Goal: Transaction & Acquisition: Register for event/course

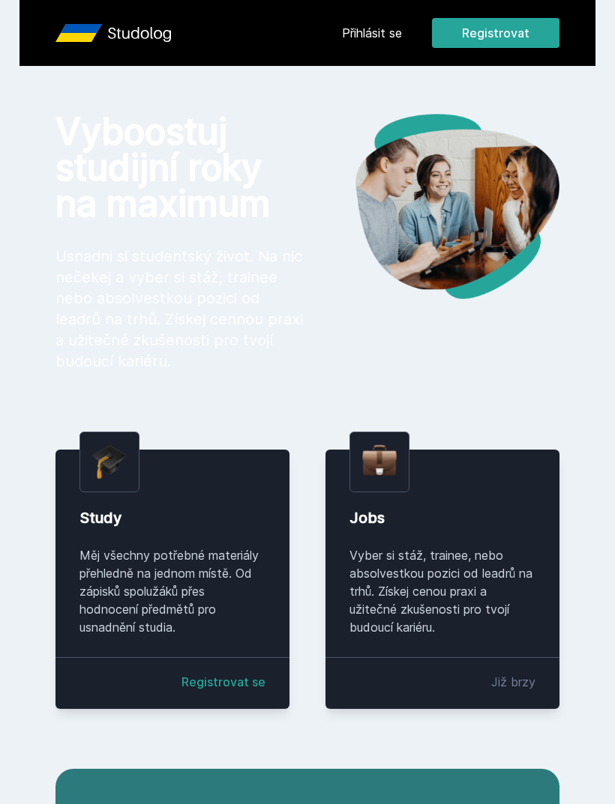
click at [507, 38] on button "Registrovat" at bounding box center [495, 33] width 127 height 30
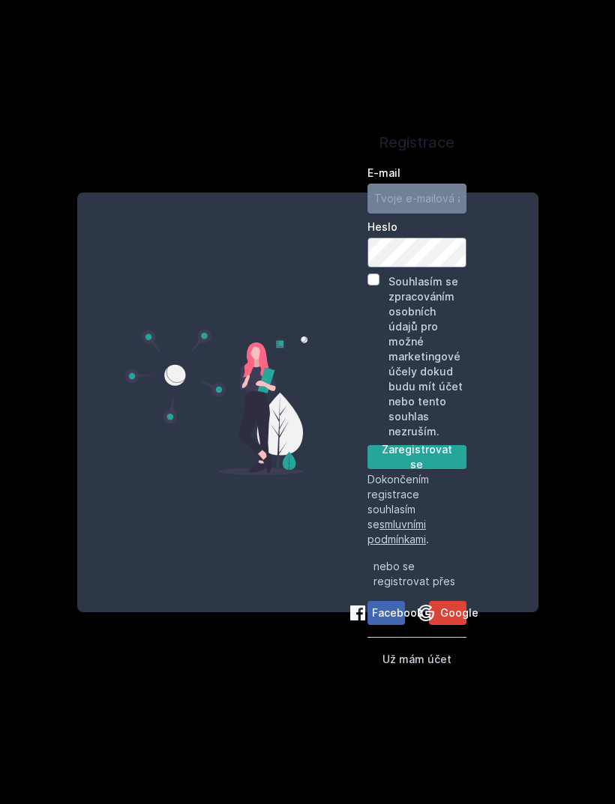
click at [433, 214] on input "E-mail" at bounding box center [416, 199] width 99 height 30
type input "[EMAIL_ADDRESS][DOMAIN_NAME]"
click at [366, 320] on div "Registrace E-mail [EMAIL_ADDRESS][DOMAIN_NAME] Heslo Souhlasím se zpracováním o…" at bounding box center [416, 403] width 219 height 384
click at [508, 354] on div "Registrace E-mail [EMAIL_ADDRESS][DOMAIN_NAME] Heslo Souhlasím se zpracováním o…" at bounding box center [416, 403] width 219 height 384
click at [433, 462] on button "Zaregistrovat se" at bounding box center [416, 457] width 99 height 24
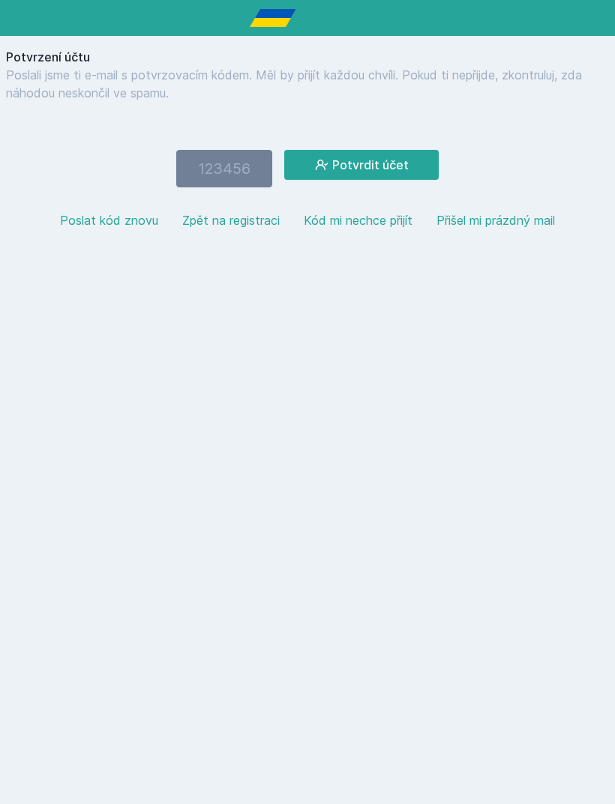
click at [234, 163] on input "number" at bounding box center [224, 168] width 96 height 37
click at [121, 224] on button "Poslat kód znovu" at bounding box center [109, 220] width 98 height 18
click at [210, 144] on div "Potvrzení účtu Poslali jsme ti e-mail s potvrzovacím kódem. Měl by přijít každo…" at bounding box center [307, 144] width 615 height 217
click at [220, 162] on input "number" at bounding box center [224, 168] width 96 height 37
paste input "661223"
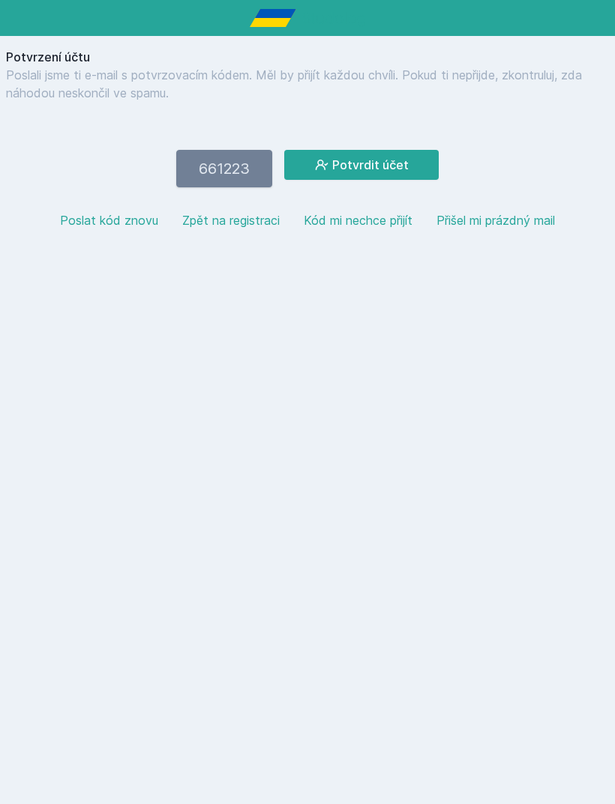
type input "661223"
click at [420, 167] on button "Potvrdit účet" at bounding box center [361, 165] width 154 height 30
click at [382, 169] on button "Potvrdit účet" at bounding box center [361, 165] width 154 height 30
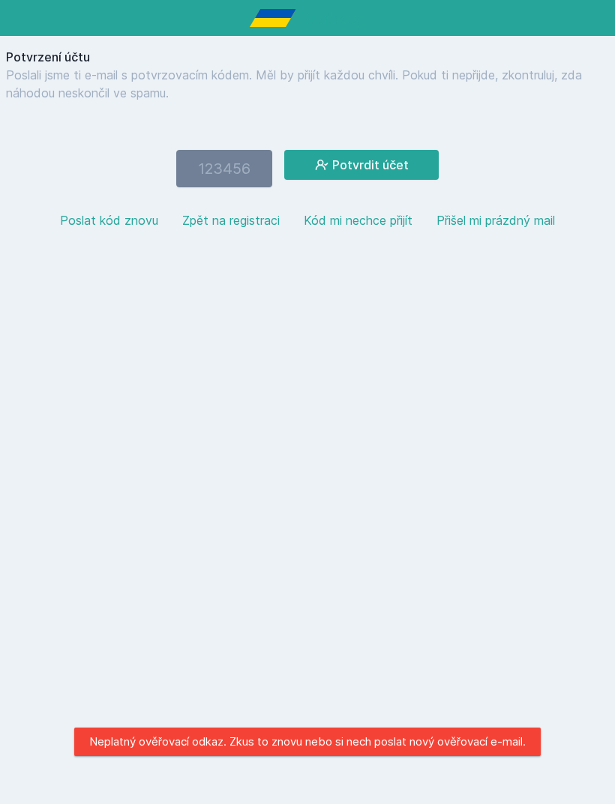
click at [104, 229] on button "Poslat kód znovu" at bounding box center [109, 220] width 98 height 18
click at [101, 226] on button "Poslat kód znovu" at bounding box center [109, 220] width 98 height 18
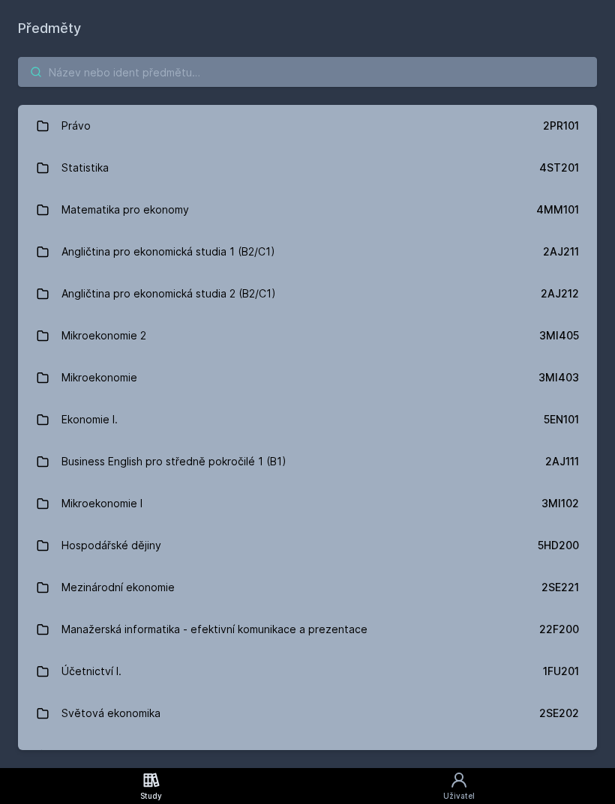
click at [408, 57] on input "search" at bounding box center [307, 72] width 579 height 30
click at [320, 457] on link "Business English pro středně pokročilé 1 (B1) 2AJ111" at bounding box center [307, 462] width 579 height 42
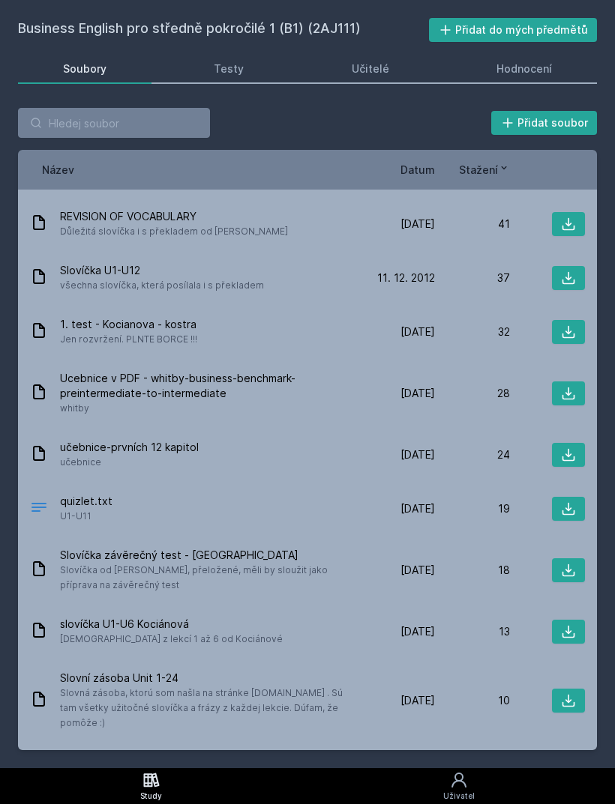
scroll to position [377, 0]
click at [245, 372] on span "Ucebnice v PDF - whitby-business-benchmark-preintermediate-to-intermediate" at bounding box center [207, 385] width 294 height 30
click at [248, 385] on span "Ucebnice v PDF - whitby-business-benchmark-preintermediate-to-intermediate" at bounding box center [207, 385] width 294 height 30
click at [36, 387] on icon at bounding box center [39, 391] width 18 height 18
click at [354, 389] on div "Ucebnice v PDF - whitby-business-benchmark-preintermediate-to-intermediate whit…" at bounding box center [195, 392] width 330 height 45
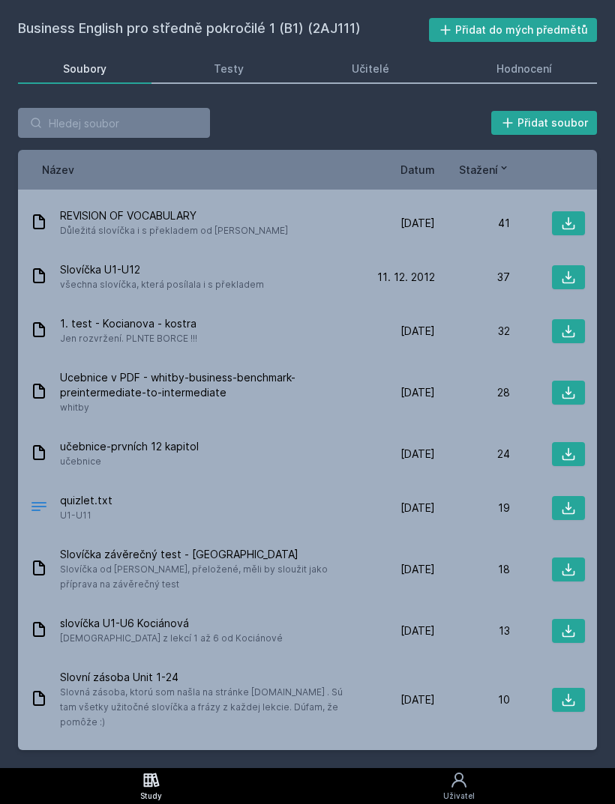
click at [572, 382] on button at bounding box center [568, 393] width 33 height 24
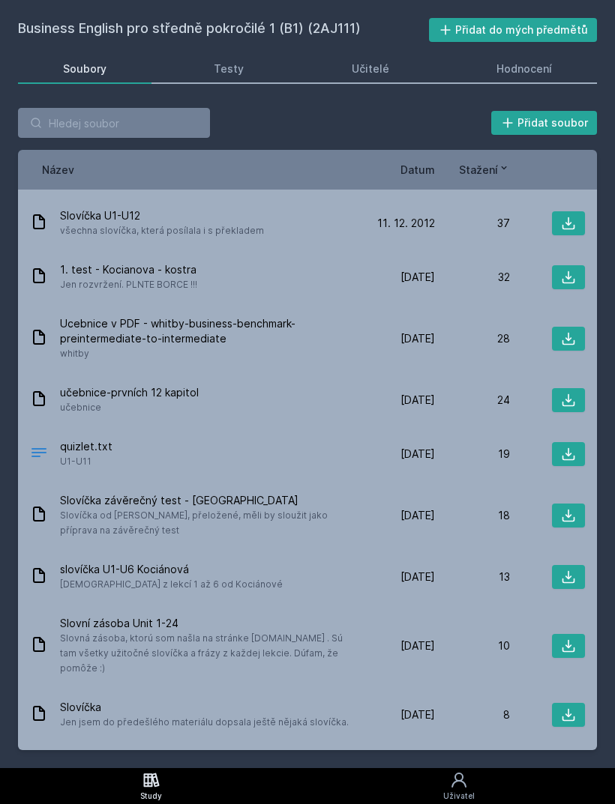
scroll to position [422, 0]
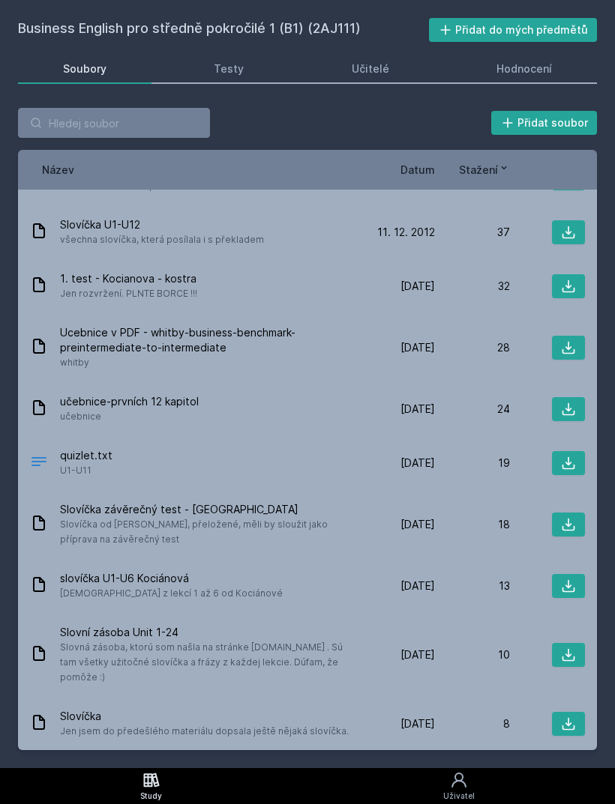
click at [565, 411] on icon at bounding box center [568, 409] width 15 height 15
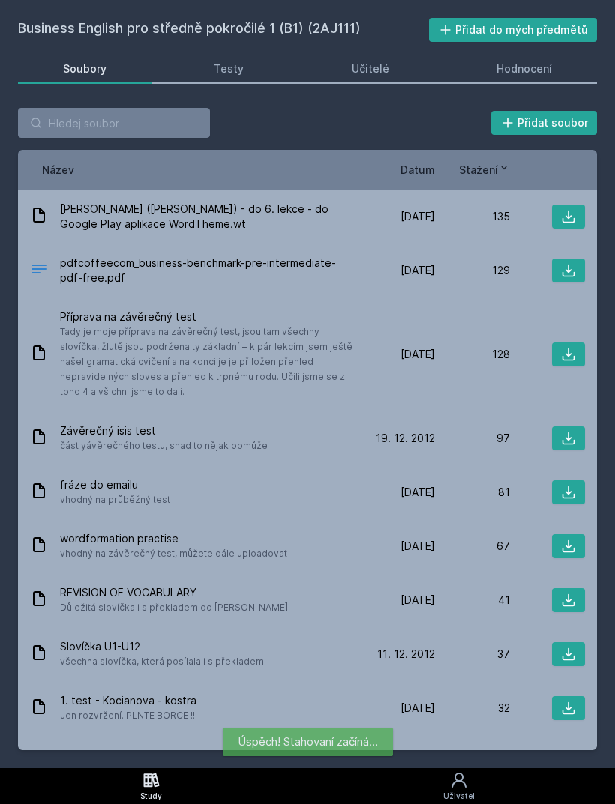
scroll to position [0, 0]
